Goal: Task Accomplishment & Management: Complete application form

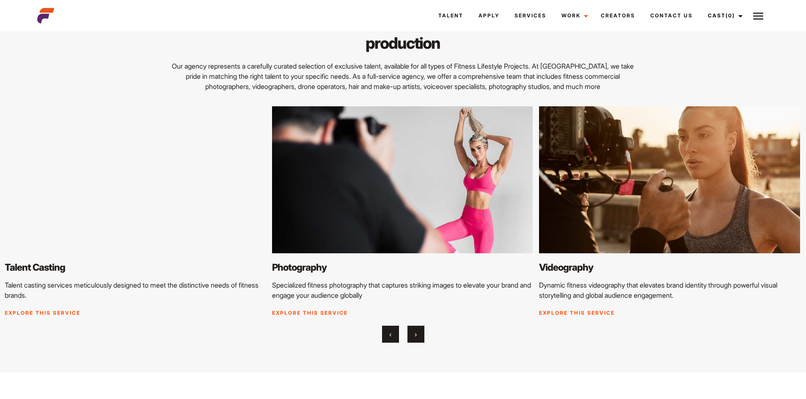
scroll to position [973, 0]
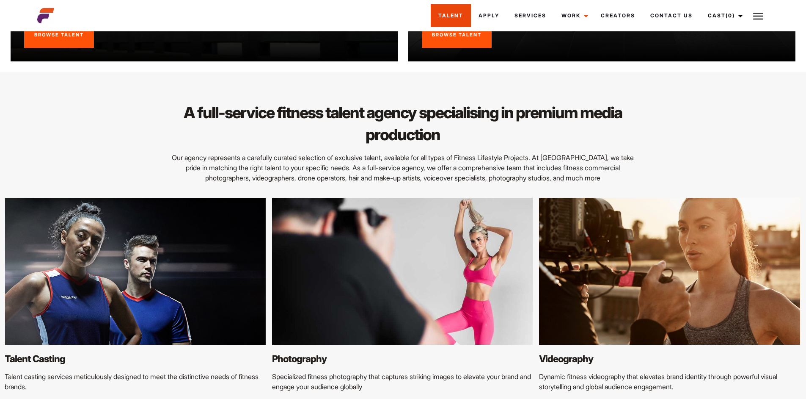
click at [453, 16] on link "Talent" at bounding box center [451, 15] width 40 height 23
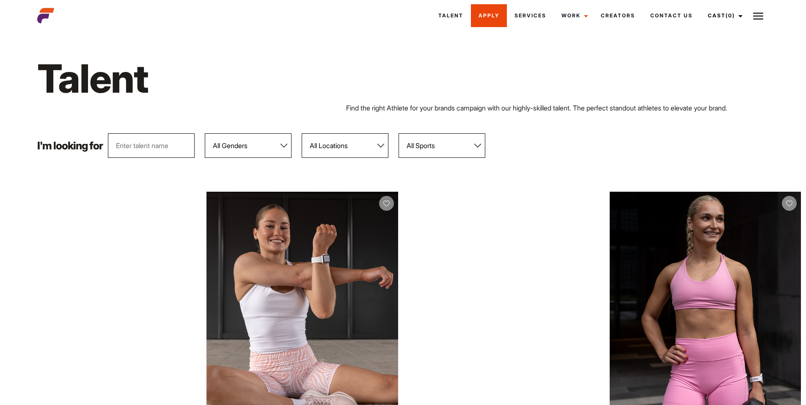
click at [487, 20] on link "Apply" at bounding box center [489, 15] width 36 height 23
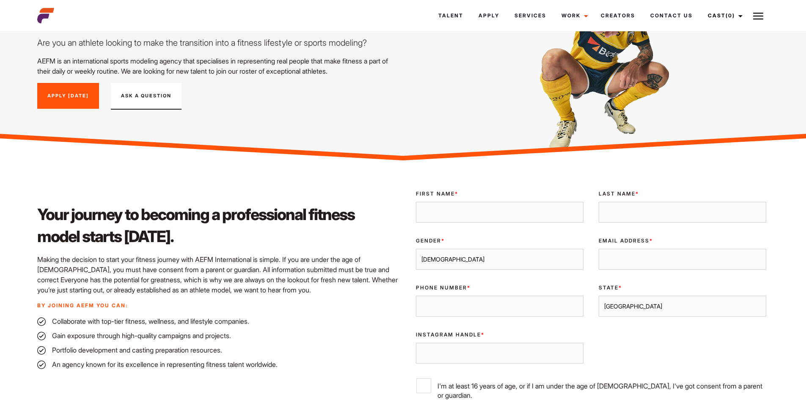
scroll to position [85, 0]
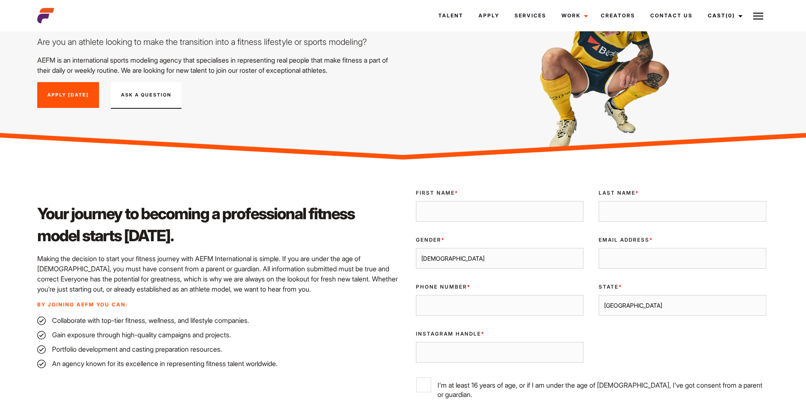
click at [152, 85] on button "Ask A Question" at bounding box center [146, 95] width 71 height 27
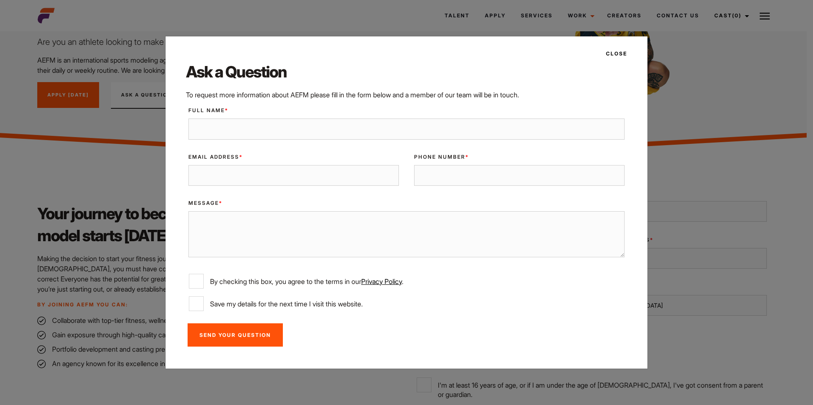
click at [144, 106] on div "Close Ask a Question To request more information about AEFM please fill in the …" at bounding box center [406, 202] width 813 height 405
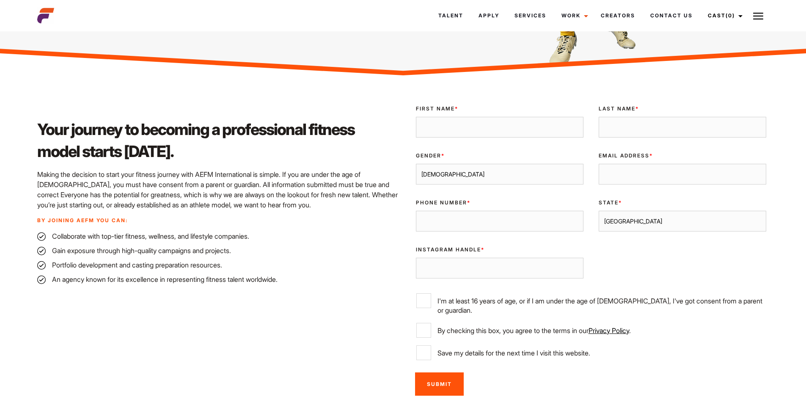
scroll to position [169, 0]
